Goal: Task Accomplishment & Management: Complete application form

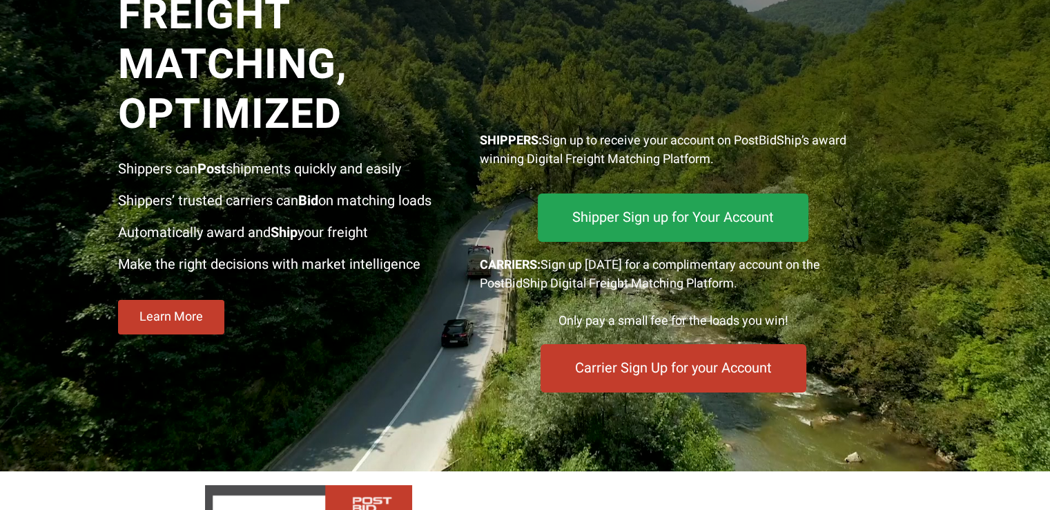
scroll to position [138, 0]
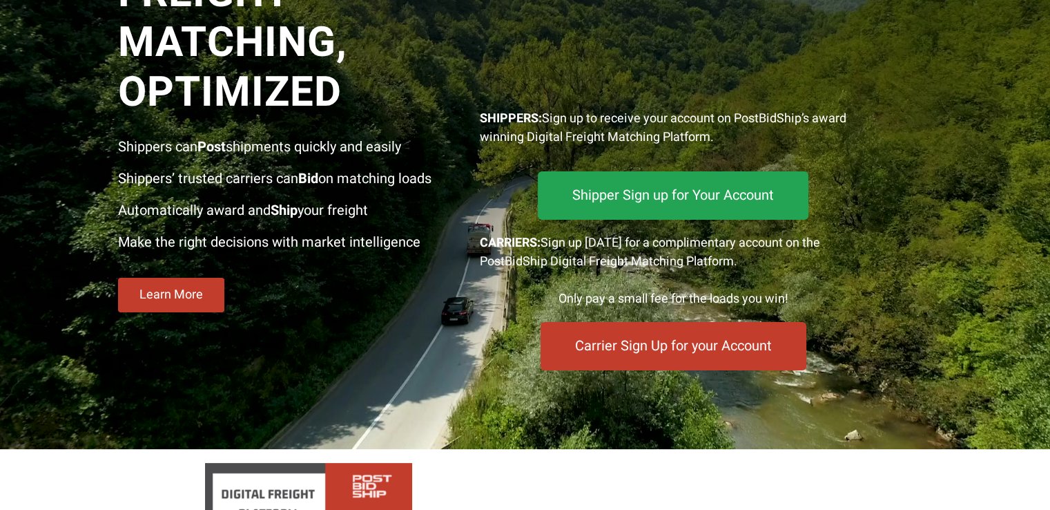
click at [625, 349] on span "Carrier Sign Up for your Account" at bounding box center [673, 345] width 211 height 15
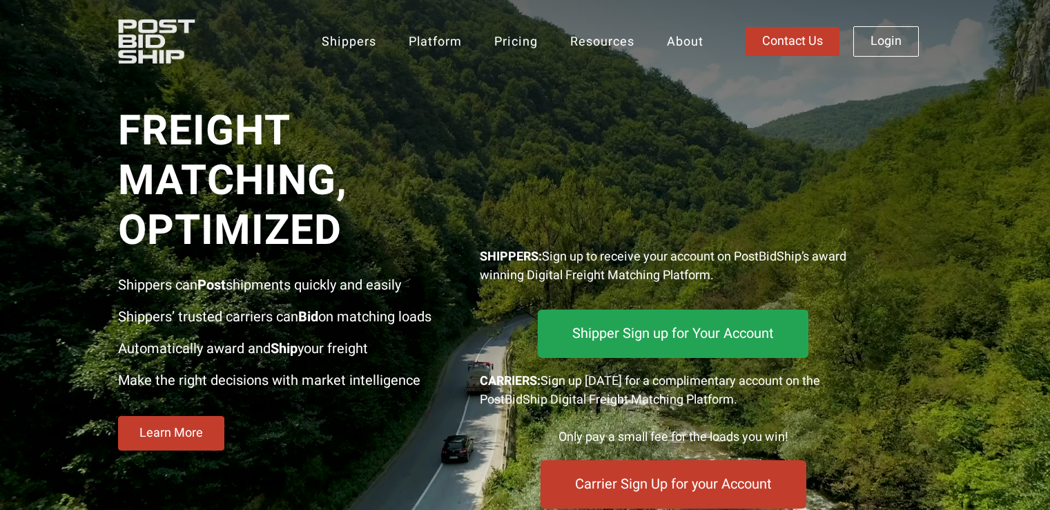
scroll to position [32, 0]
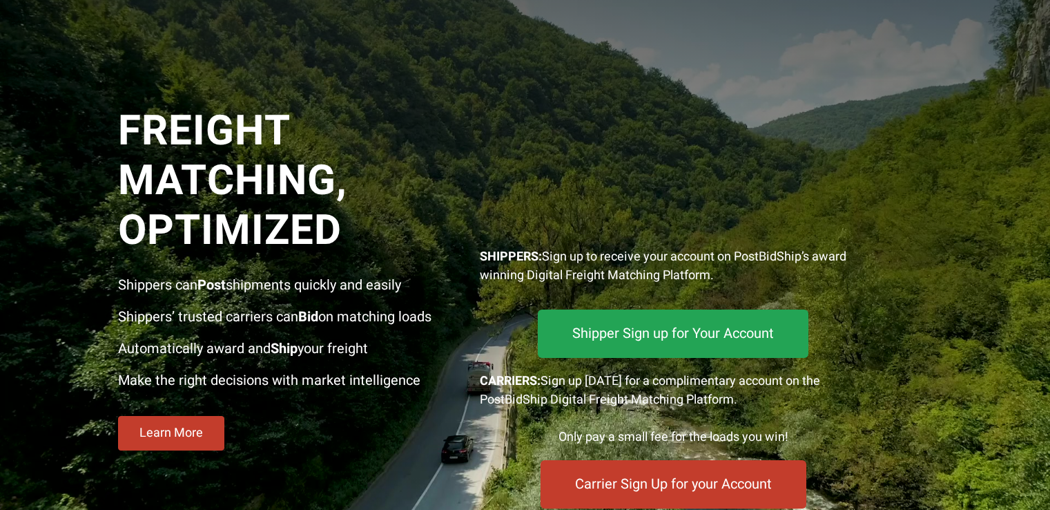
scroll to position [171, 0]
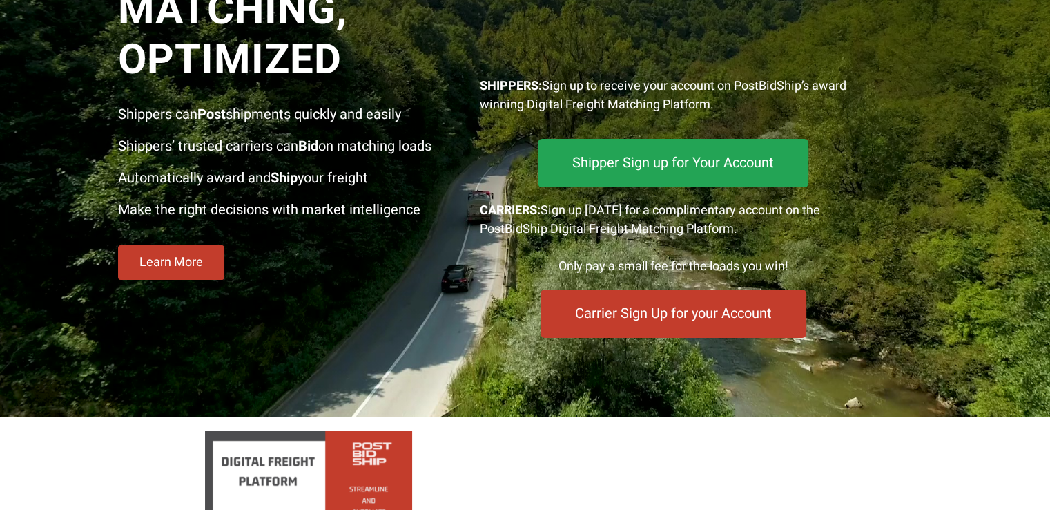
click at [665, 161] on span "Shipper Sign up for Your Account" at bounding box center [673, 162] width 192 height 13
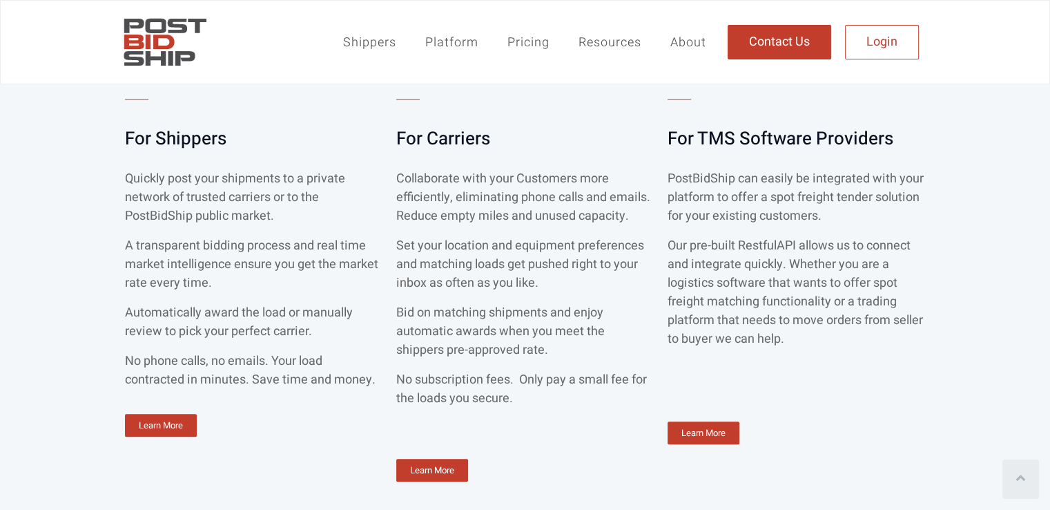
scroll to position [967, 0]
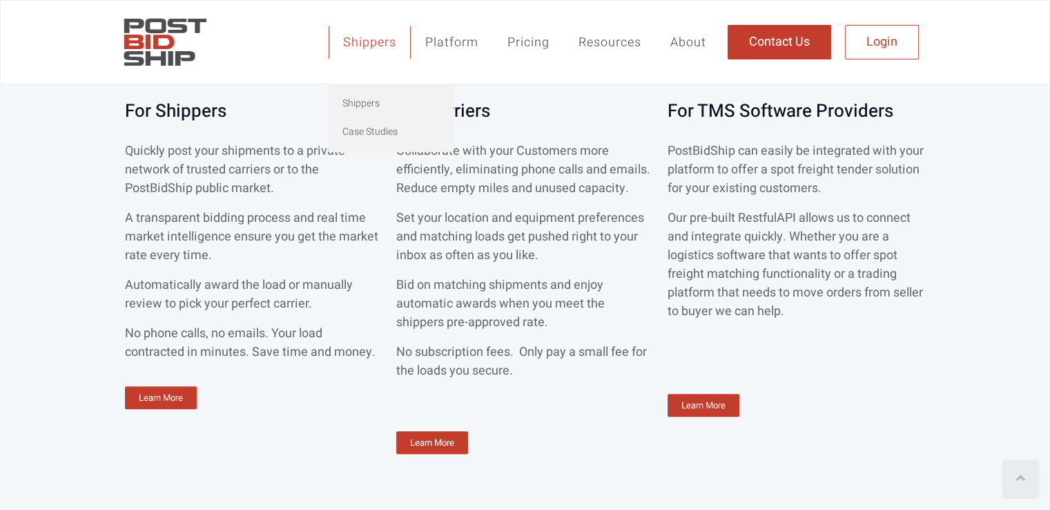
click at [373, 31] on link "Shippers" at bounding box center [370, 42] width 82 height 32
